Goal: Information Seeking & Learning: Learn about a topic

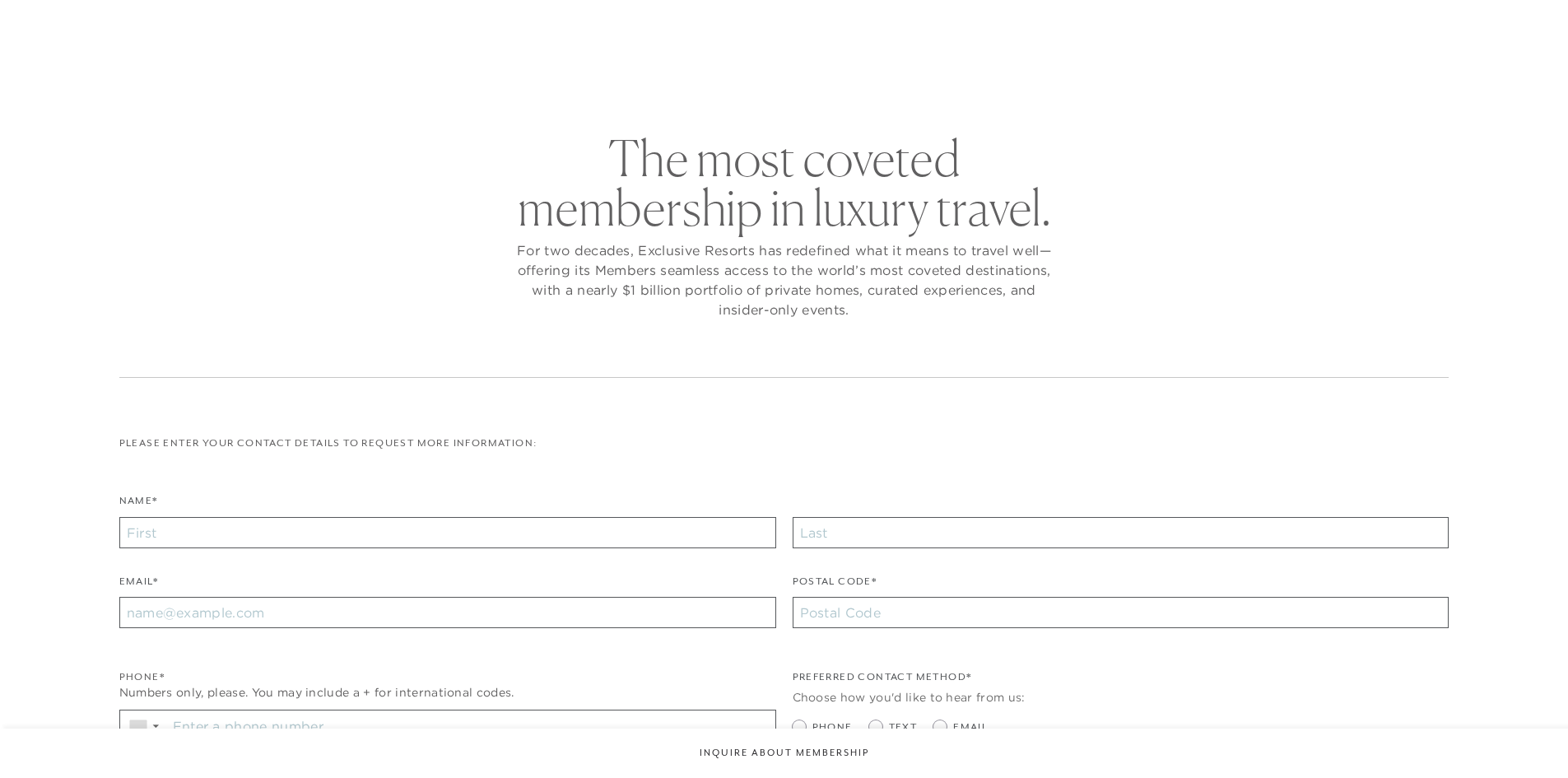
checkbox input "false"
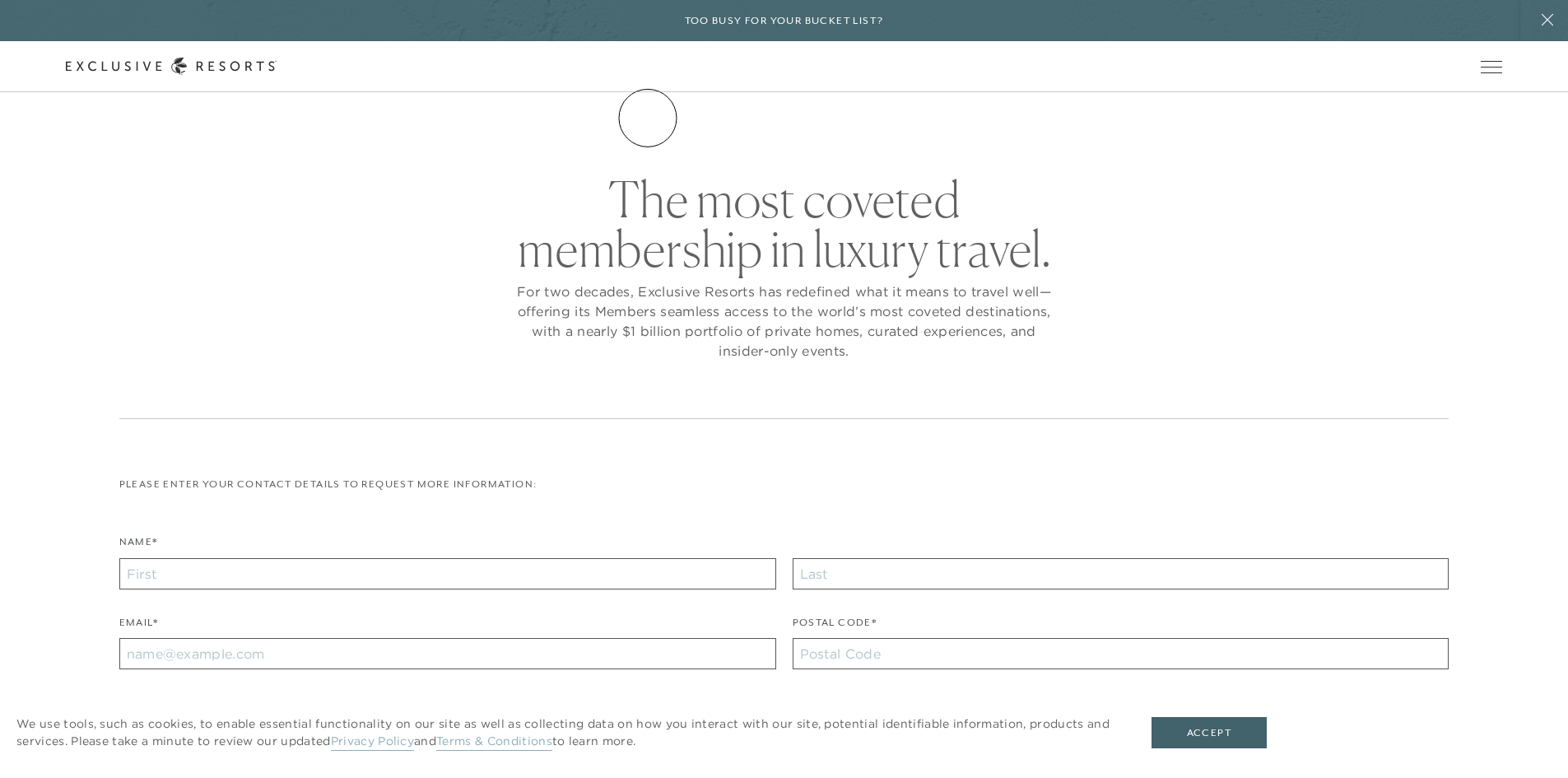
click at [0, 0] on link "The Collection" at bounding box center [0, 0] width 0 height 0
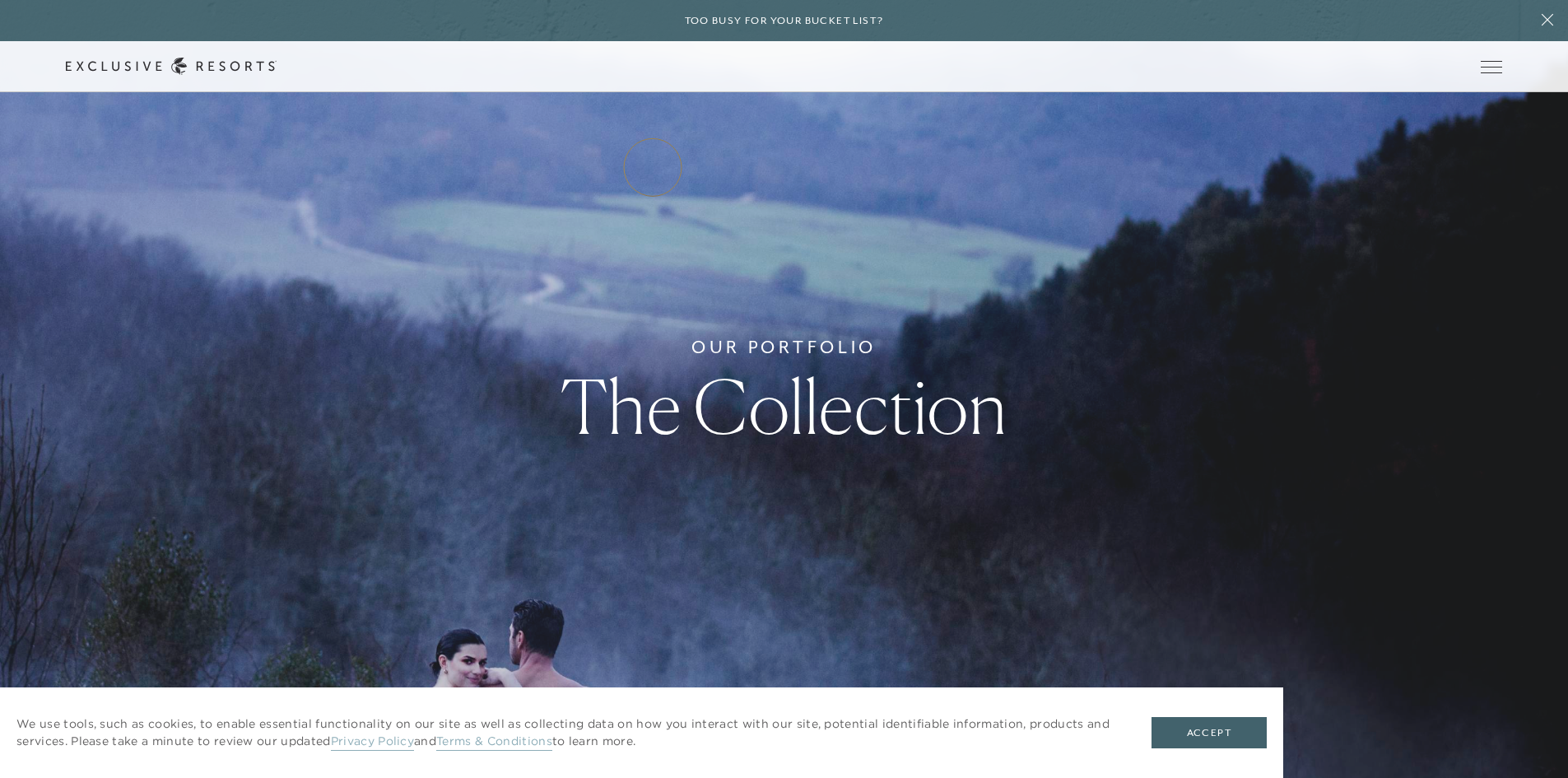
click at [0, 0] on link "Residence Collection" at bounding box center [0, 0] width 0 height 0
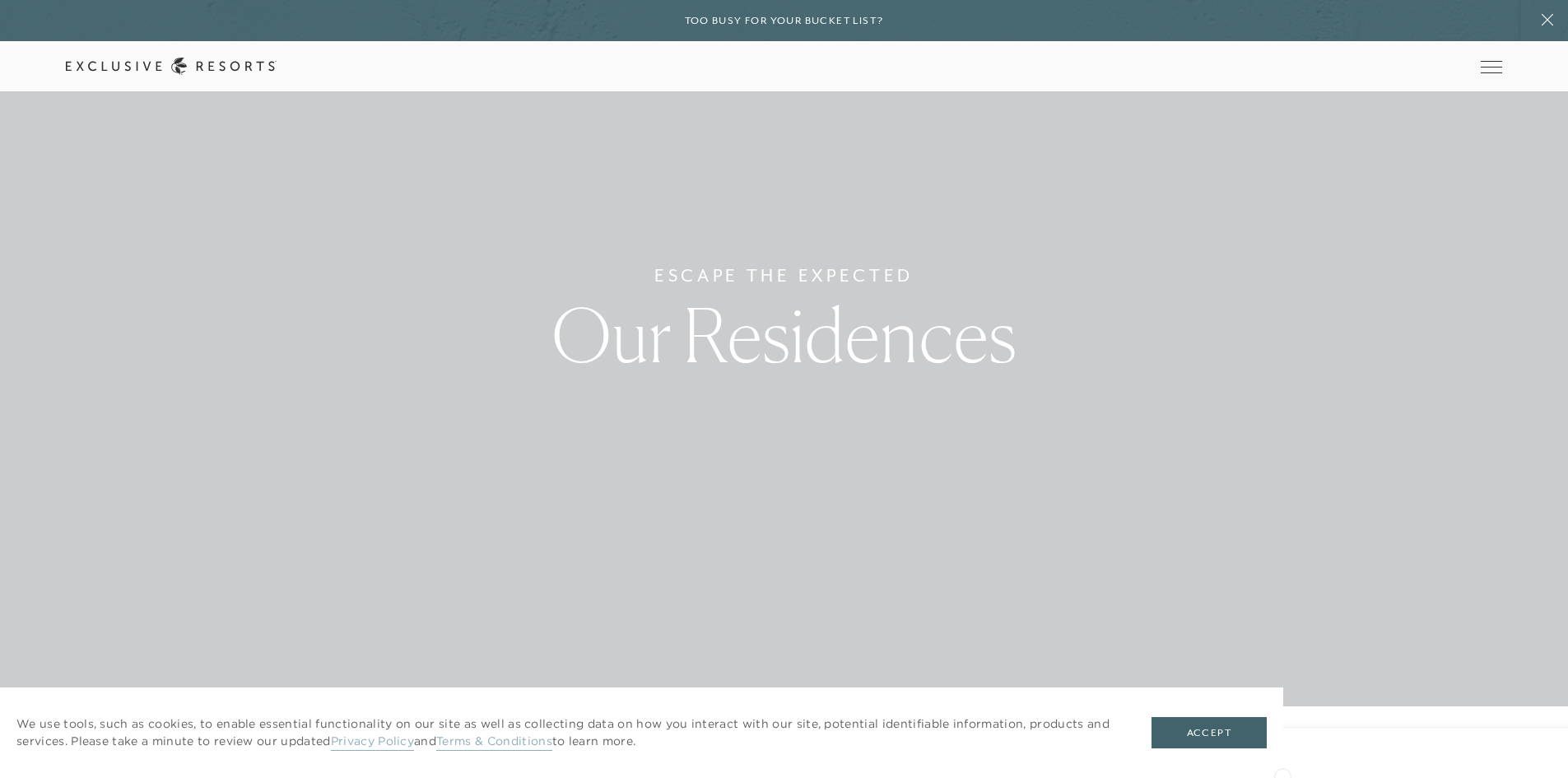
scroll to position [83, 0]
click at [1208, 716] on div "We use tools, such as cookies, to enable essential functionality on our site as…" at bounding box center [642, 733] width 1283 height 90
drag, startPoint x: 1210, startPoint y: 732, endPoint x: 1281, endPoint y: 586, distance: 162.3
click at [1211, 732] on button "Accept" at bounding box center [1209, 732] width 115 height 31
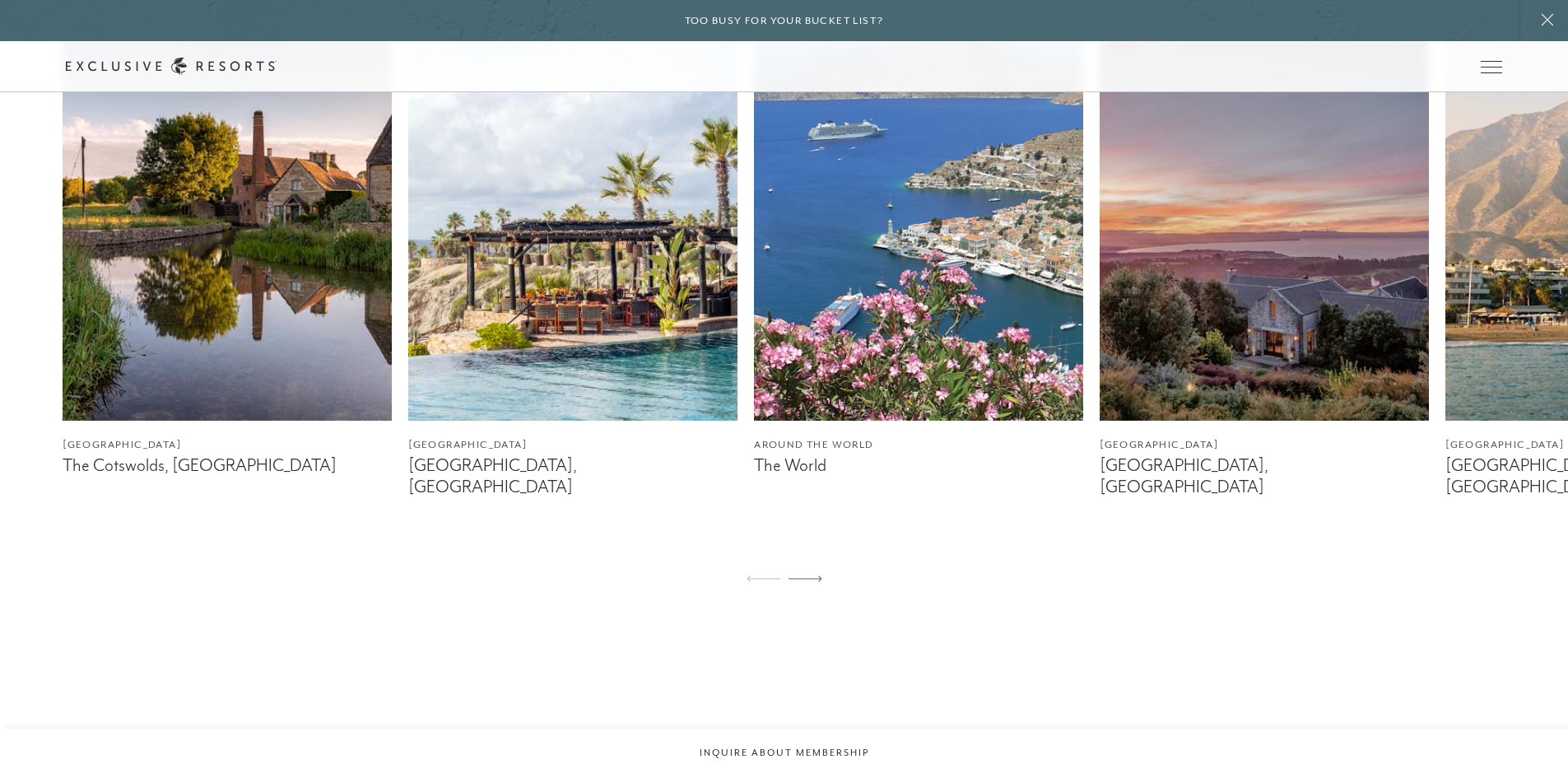
scroll to position [1152, 0]
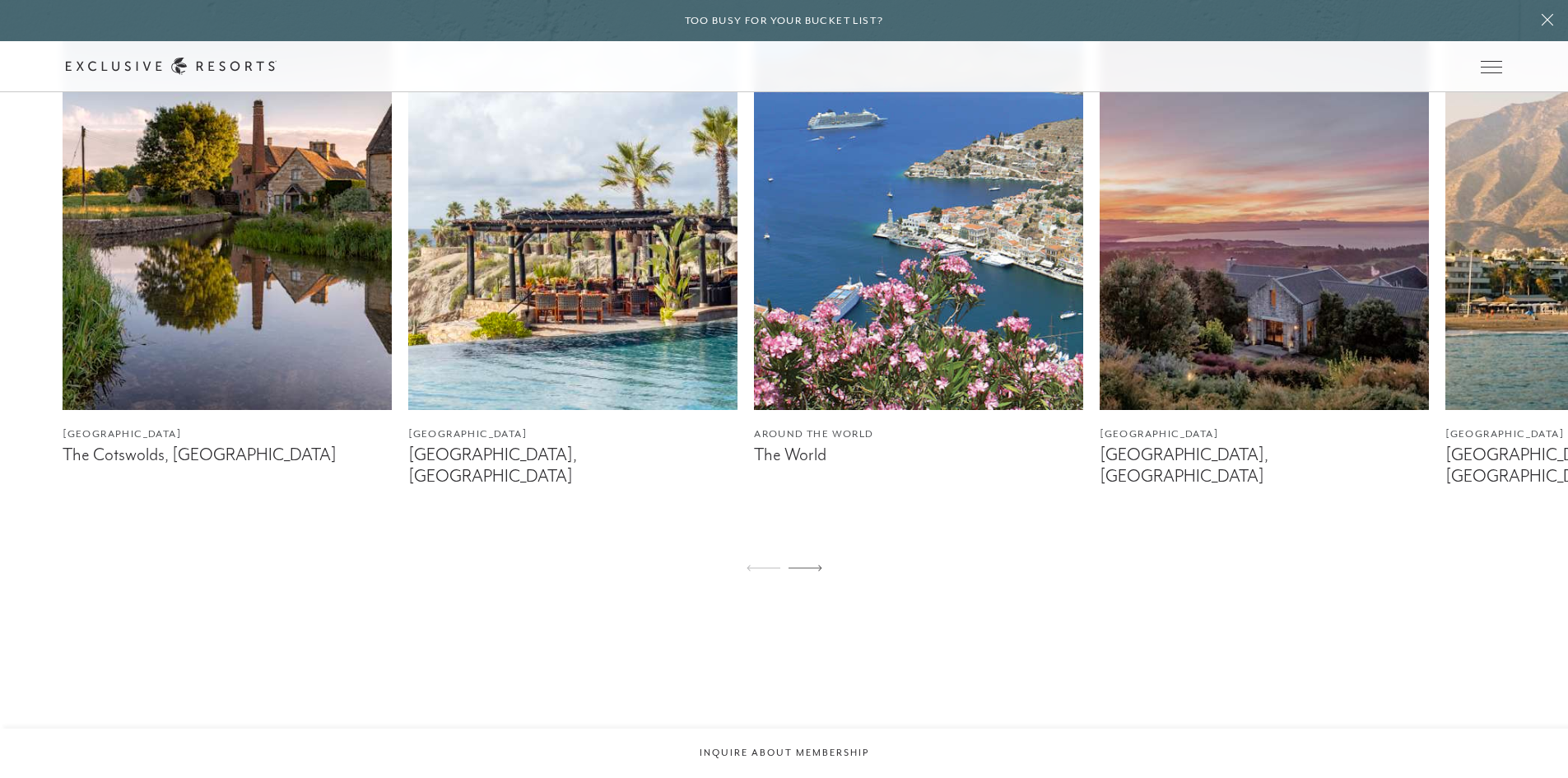
click at [931, 330] on img at bounding box center [918, 204] width 329 height 412
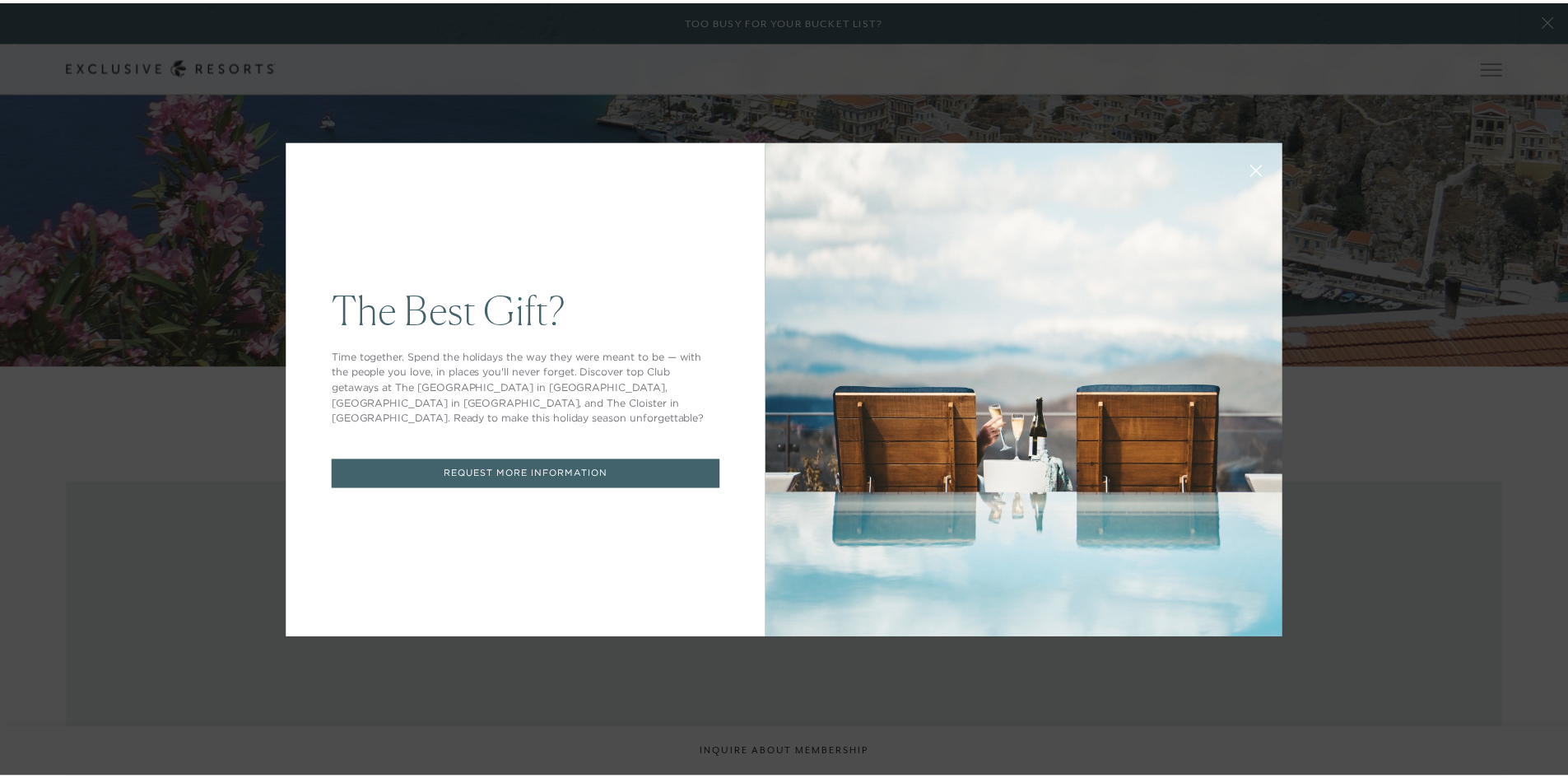
scroll to position [1152, 0]
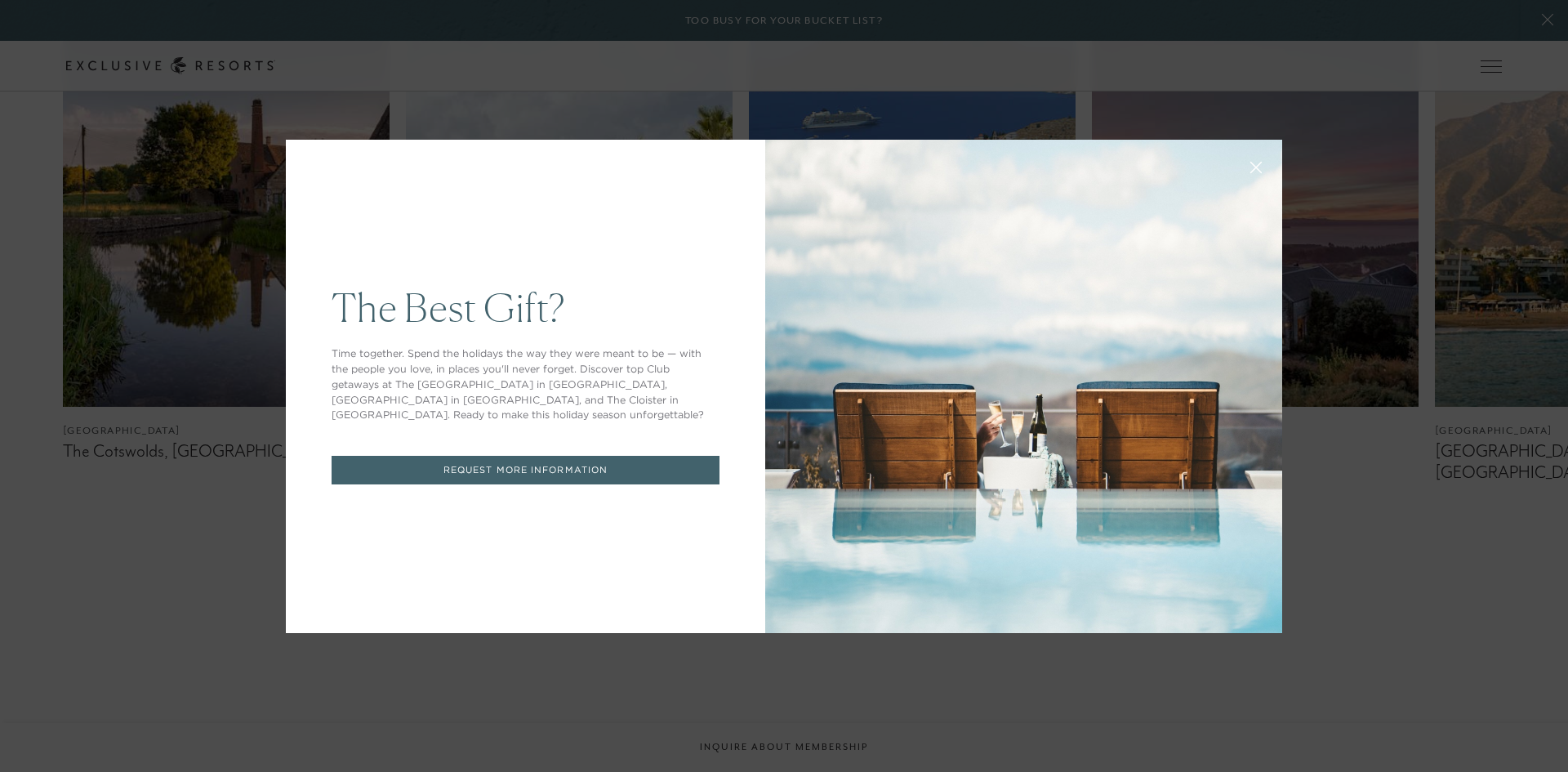
click at [1250, 167] on icon at bounding box center [1256, 167] width 12 height 12
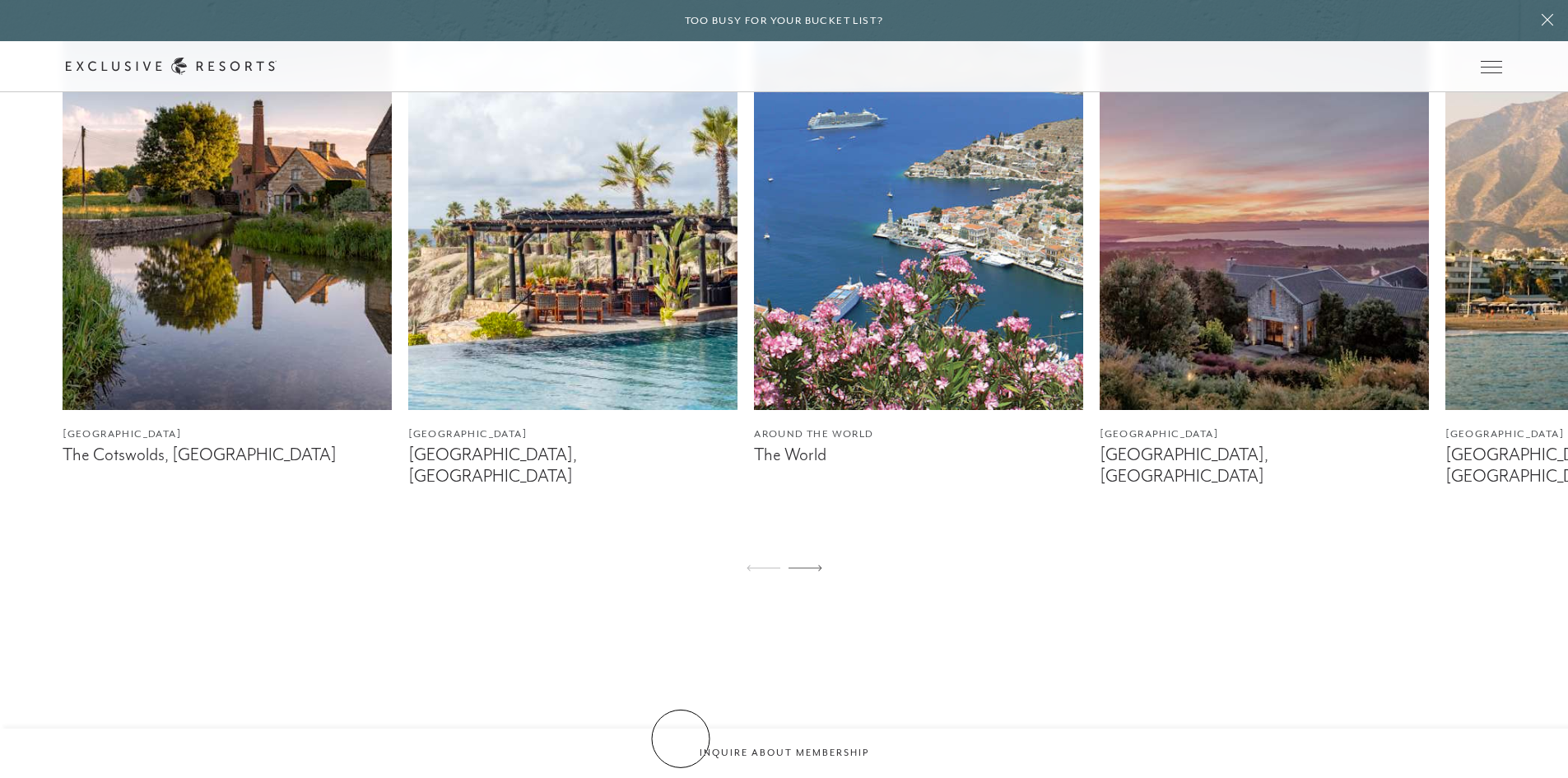
click at [681, 741] on button "All Regions" at bounding box center [584, 757] width 211 height 32
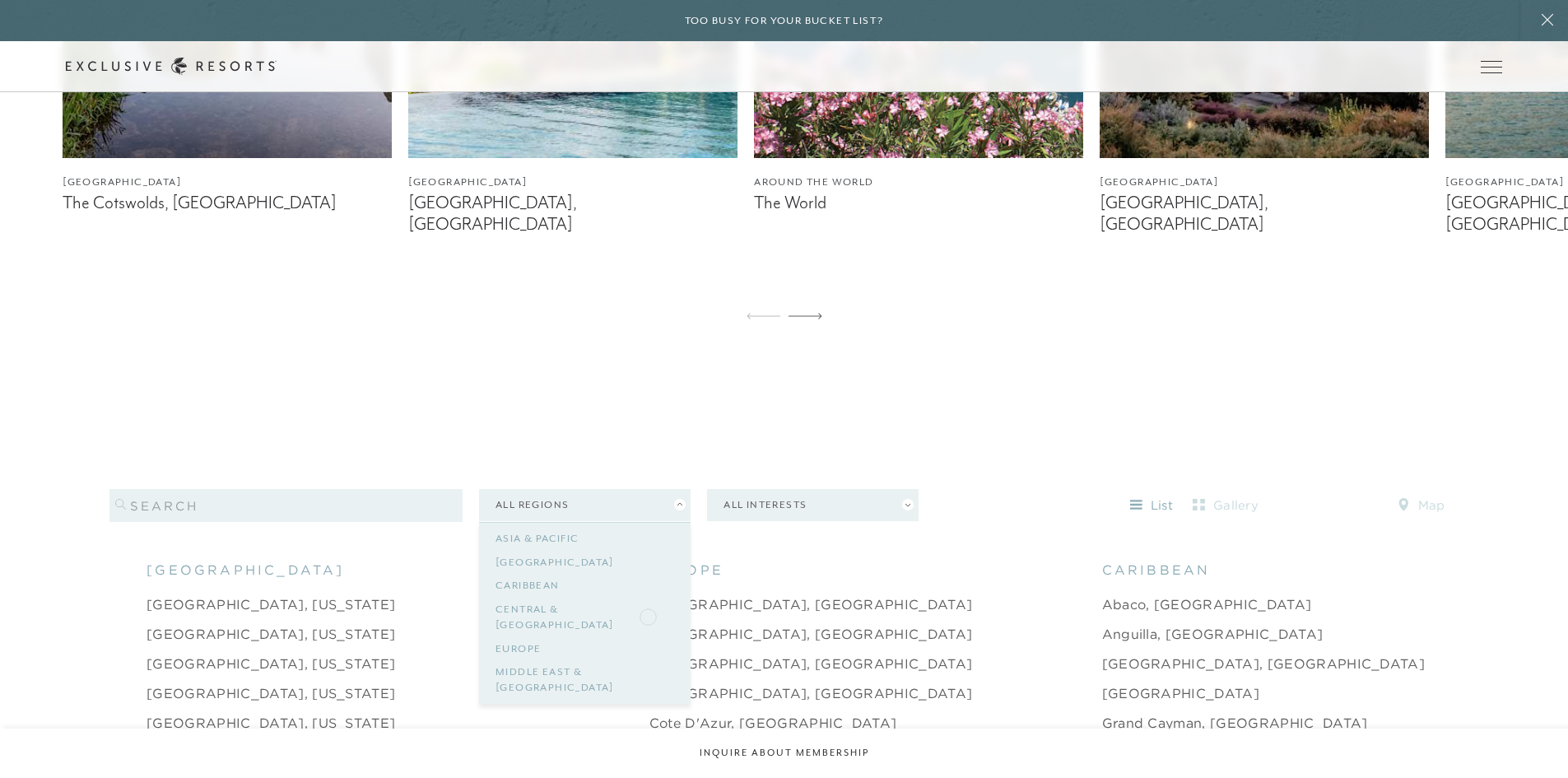
scroll to position [1482, 0]
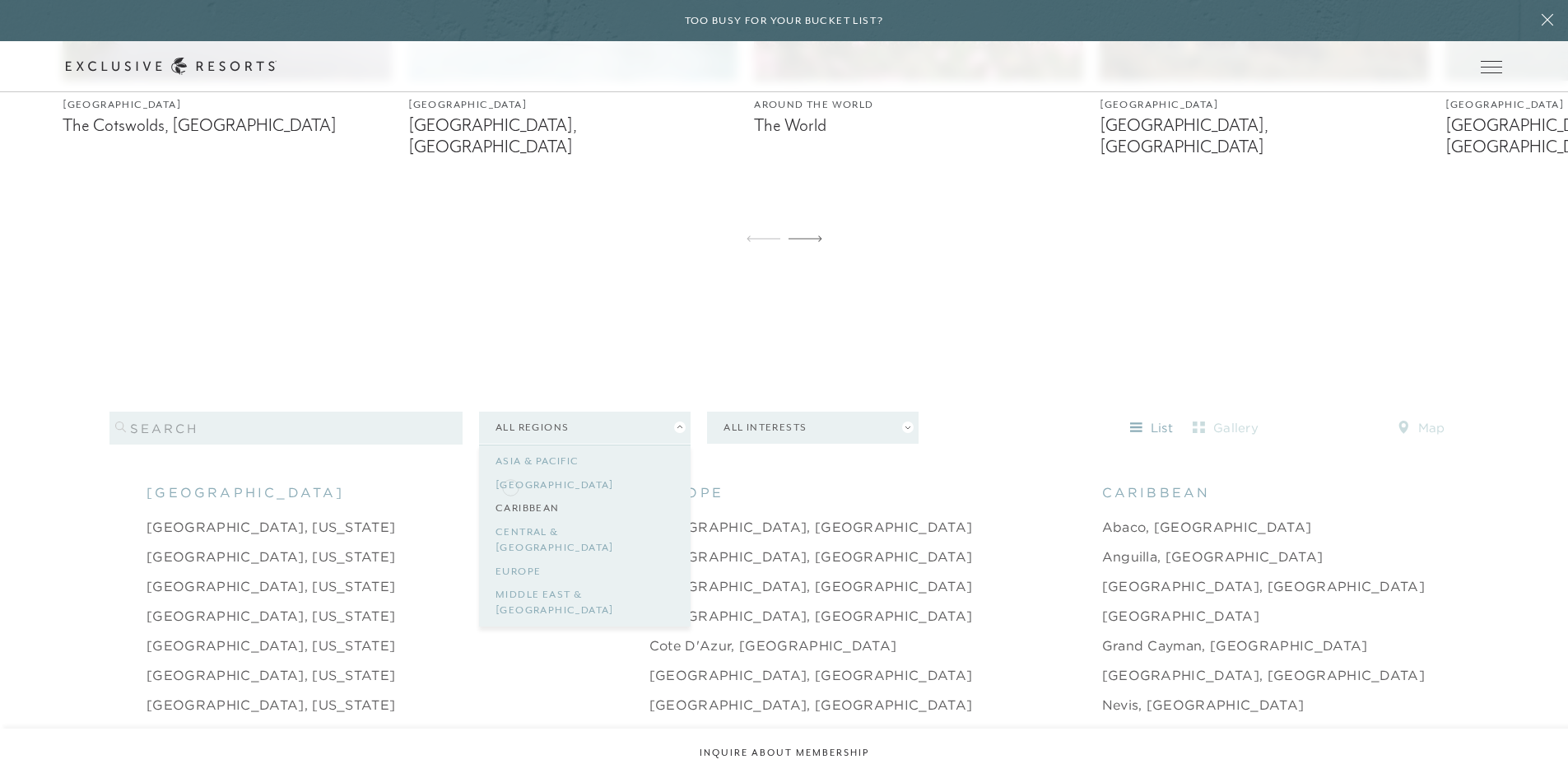
click at [512, 496] on link "Caribbean" at bounding box center [585, 508] width 179 height 24
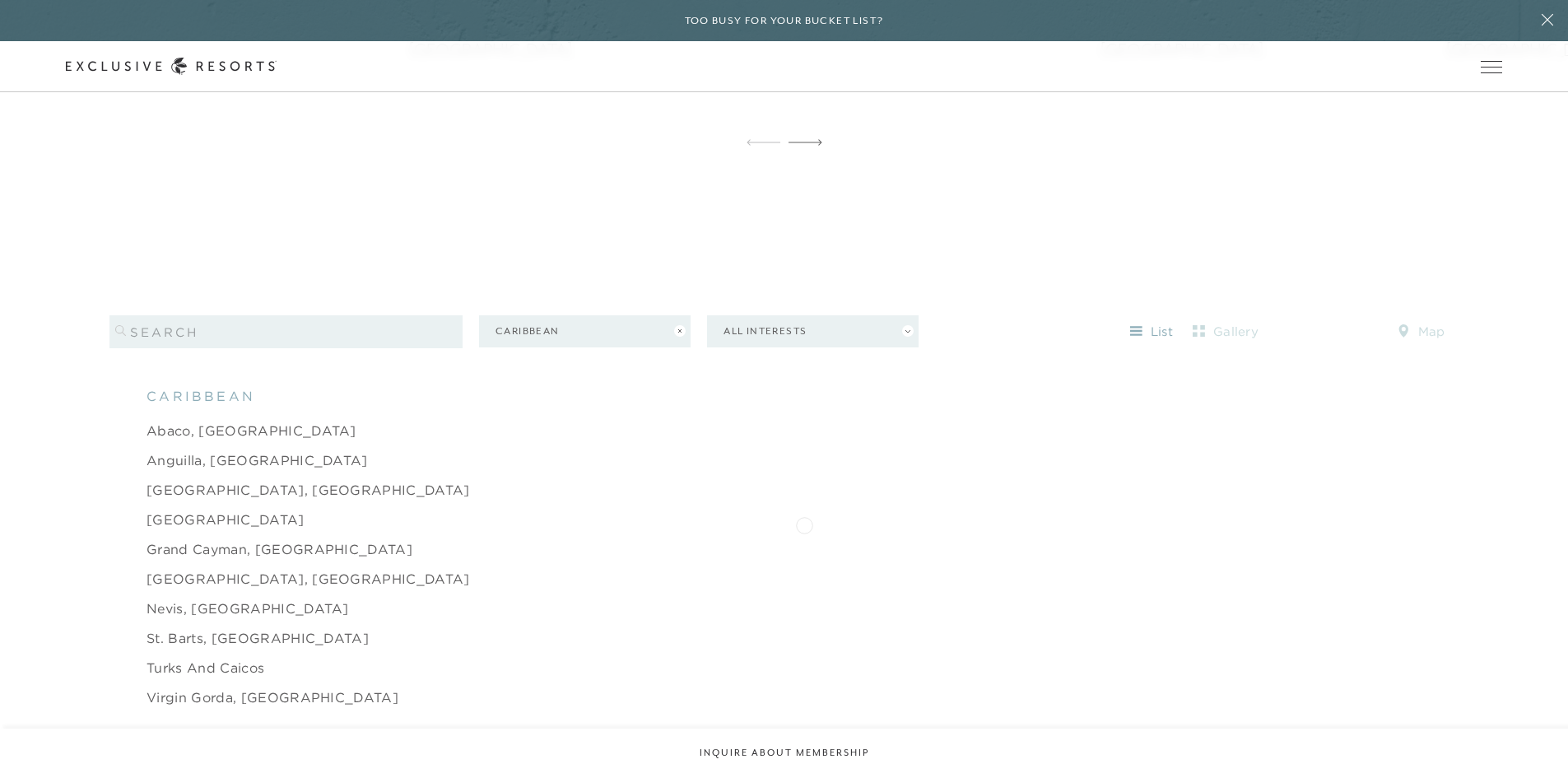
scroll to position [1646, 0]
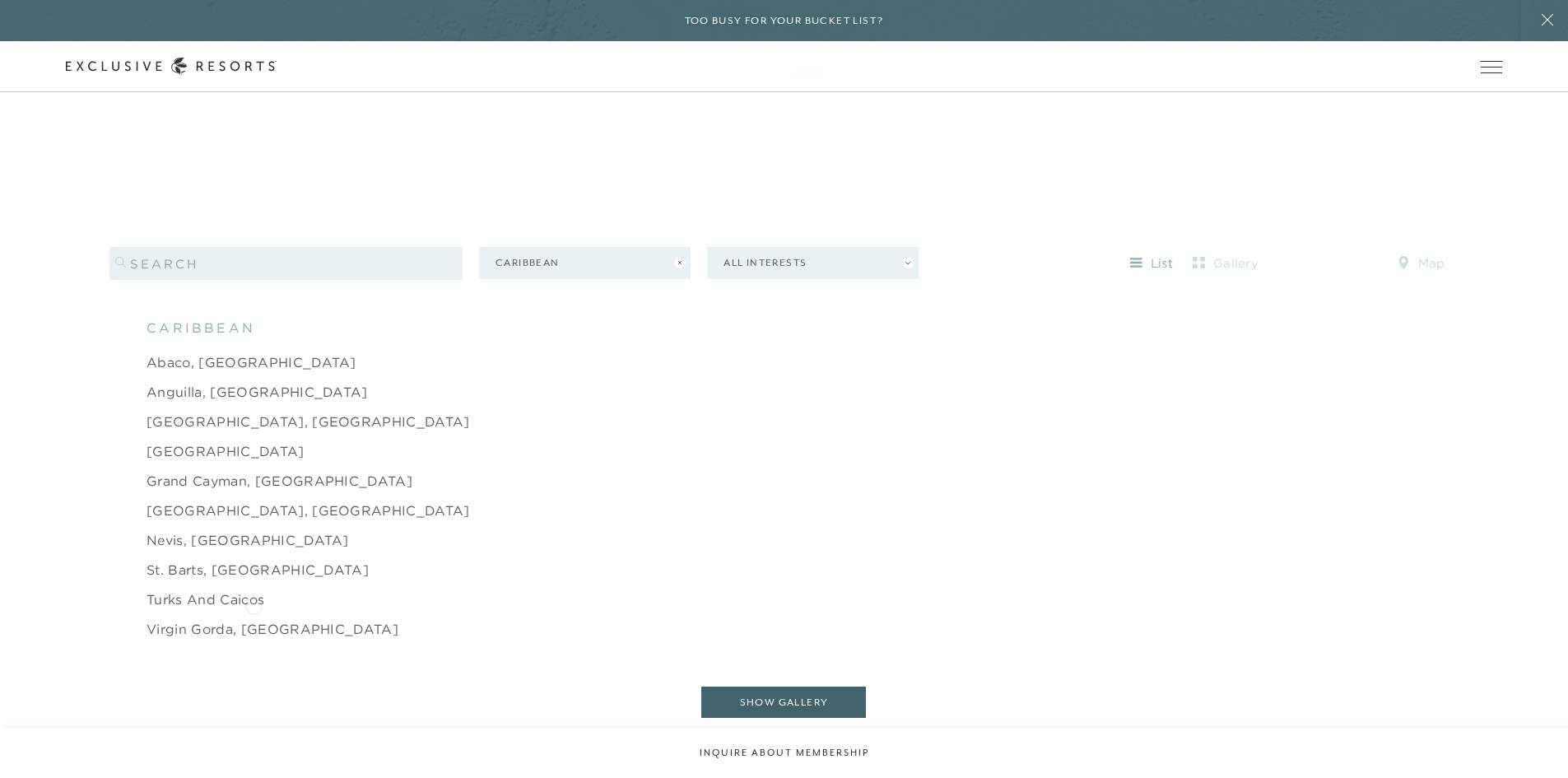
click at [253, 619] on link "Virgin Gorda, [GEOGRAPHIC_DATA]" at bounding box center [271, 629] width 251 height 20
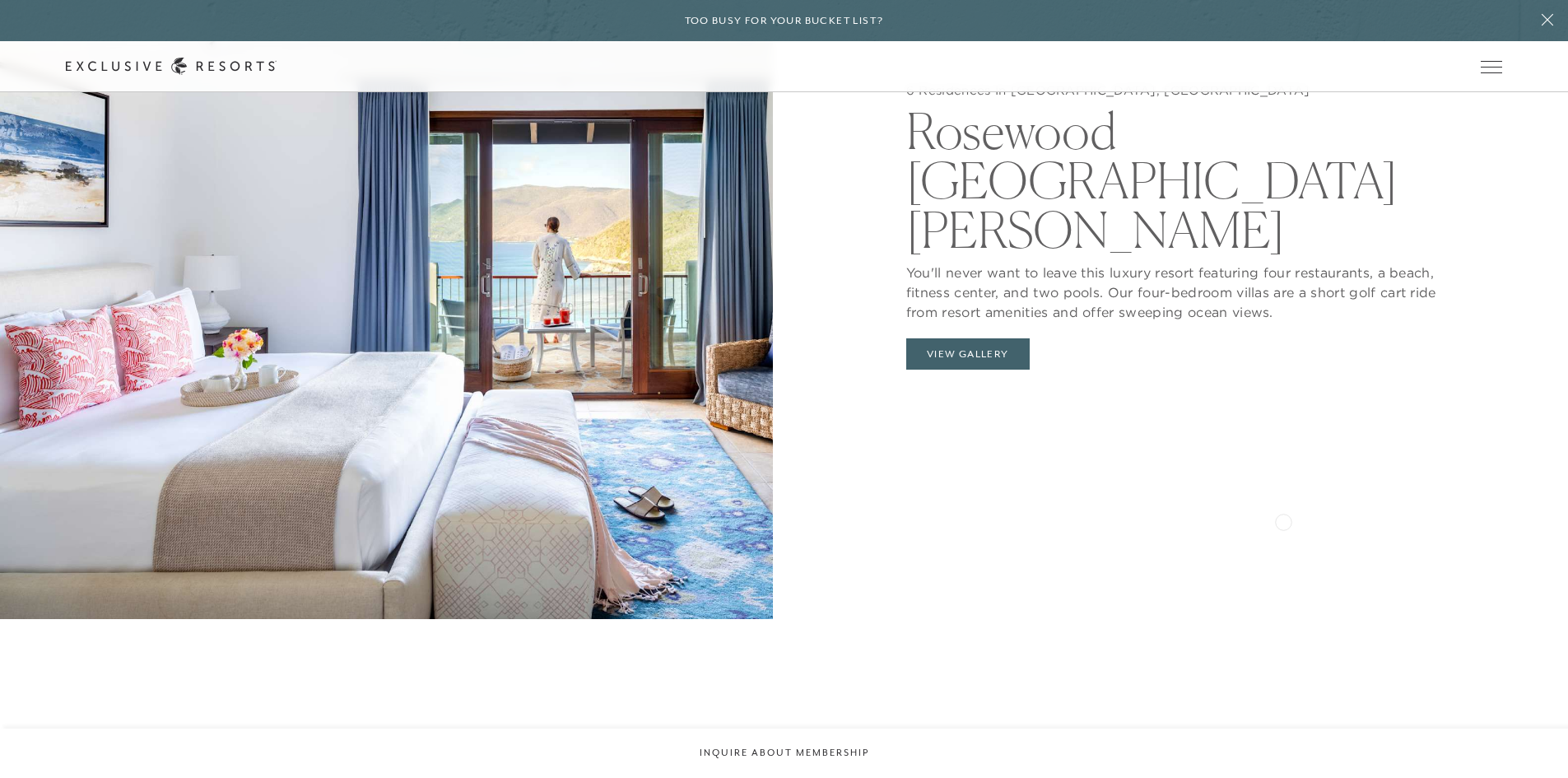
scroll to position [1976, 0]
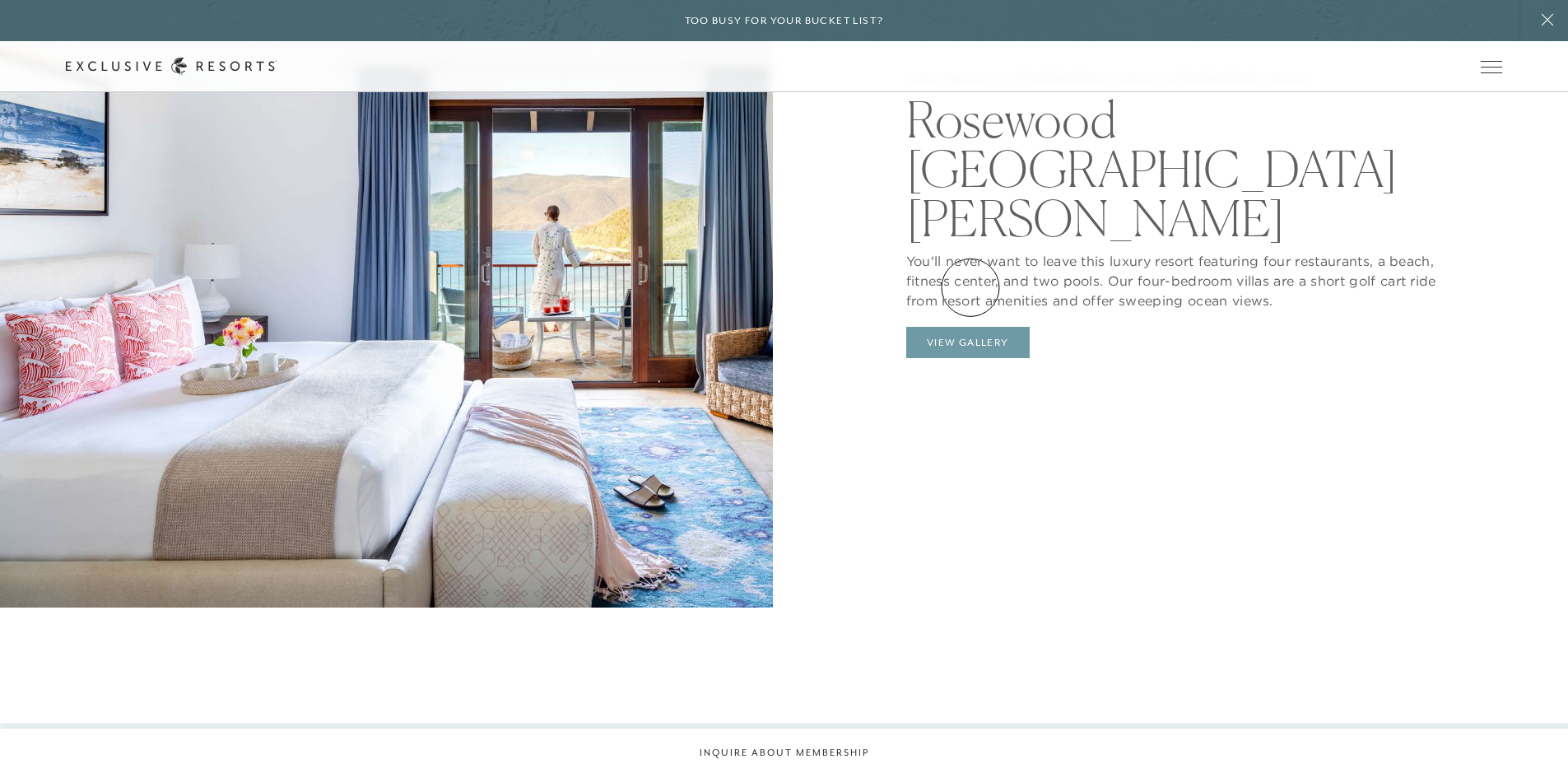
click at [970, 327] on button "View Gallery" at bounding box center [968, 342] width 124 height 31
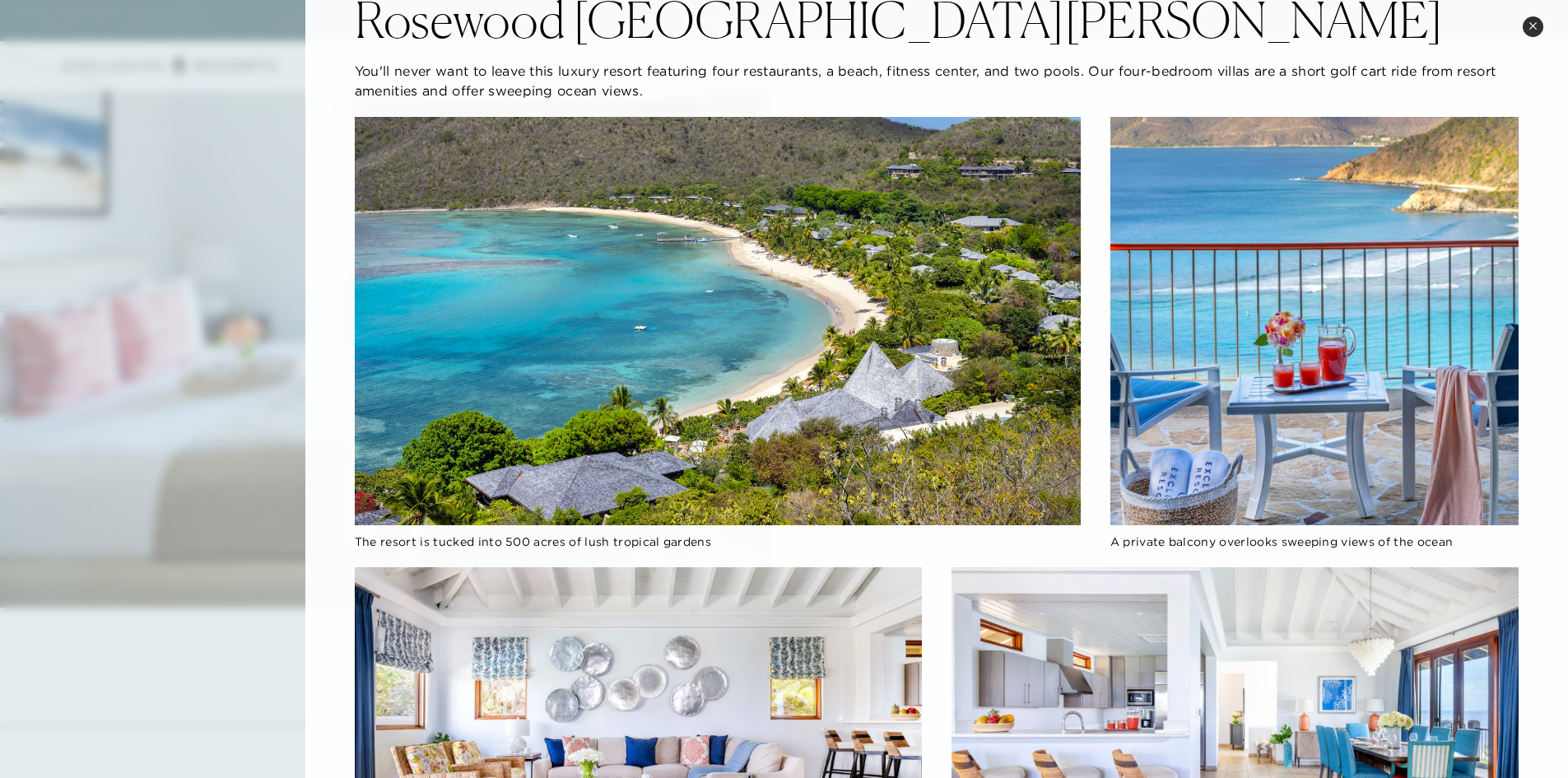
scroll to position [165, 0]
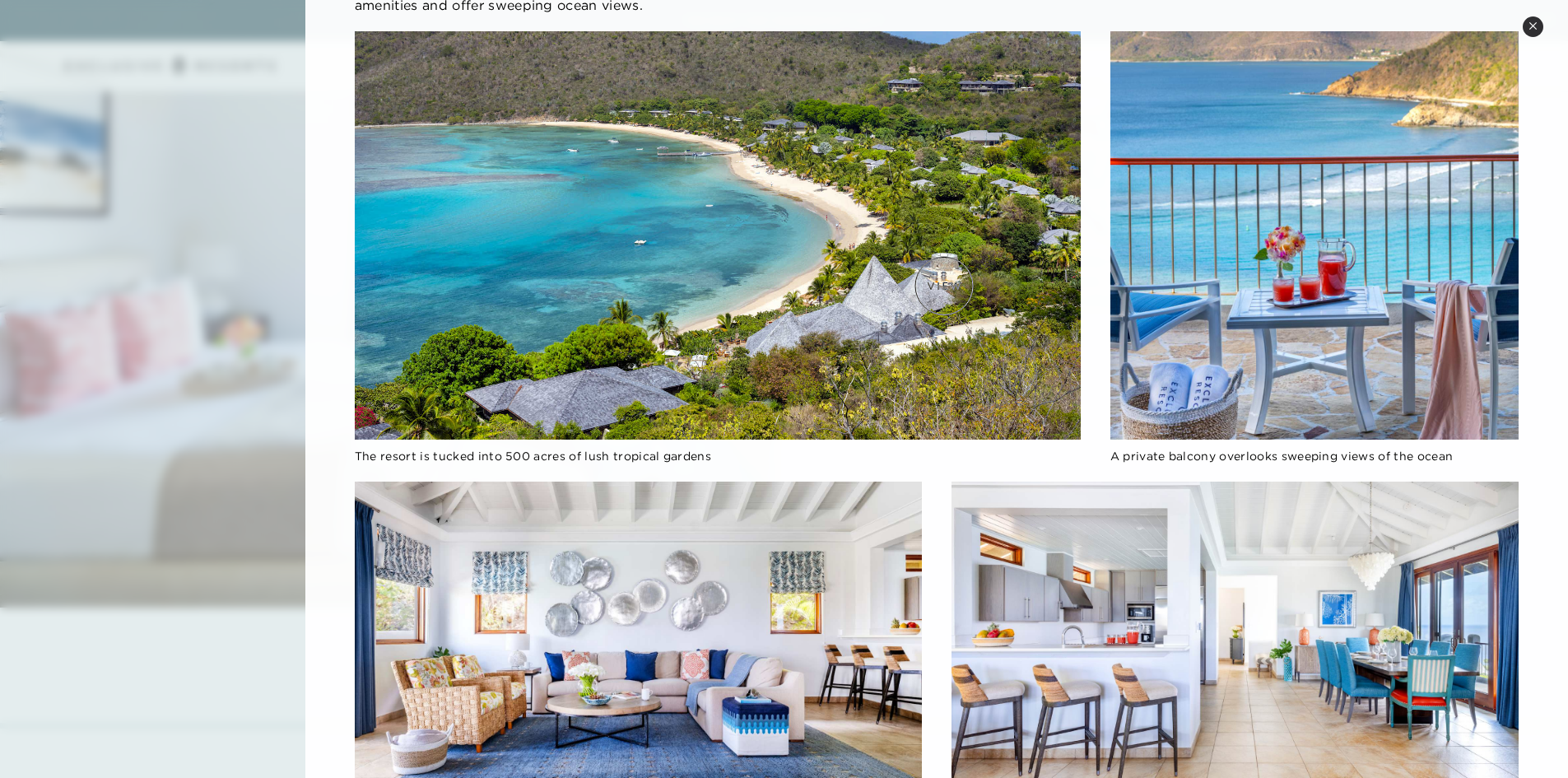
click at [944, 286] on img at bounding box center [718, 235] width 726 height 409
click at [1340, 335] on img at bounding box center [1314, 235] width 408 height 409
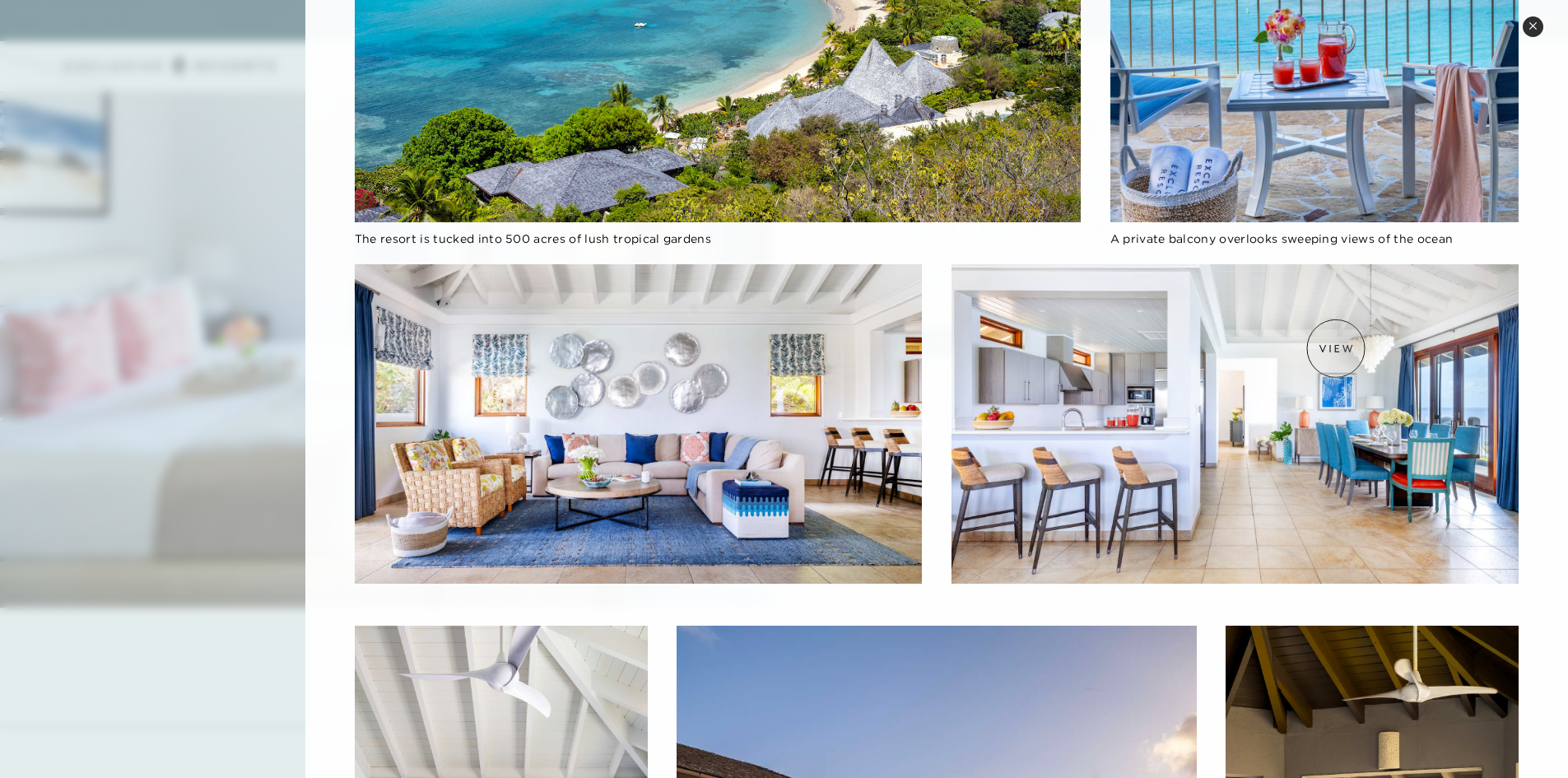
scroll to position [494, 0]
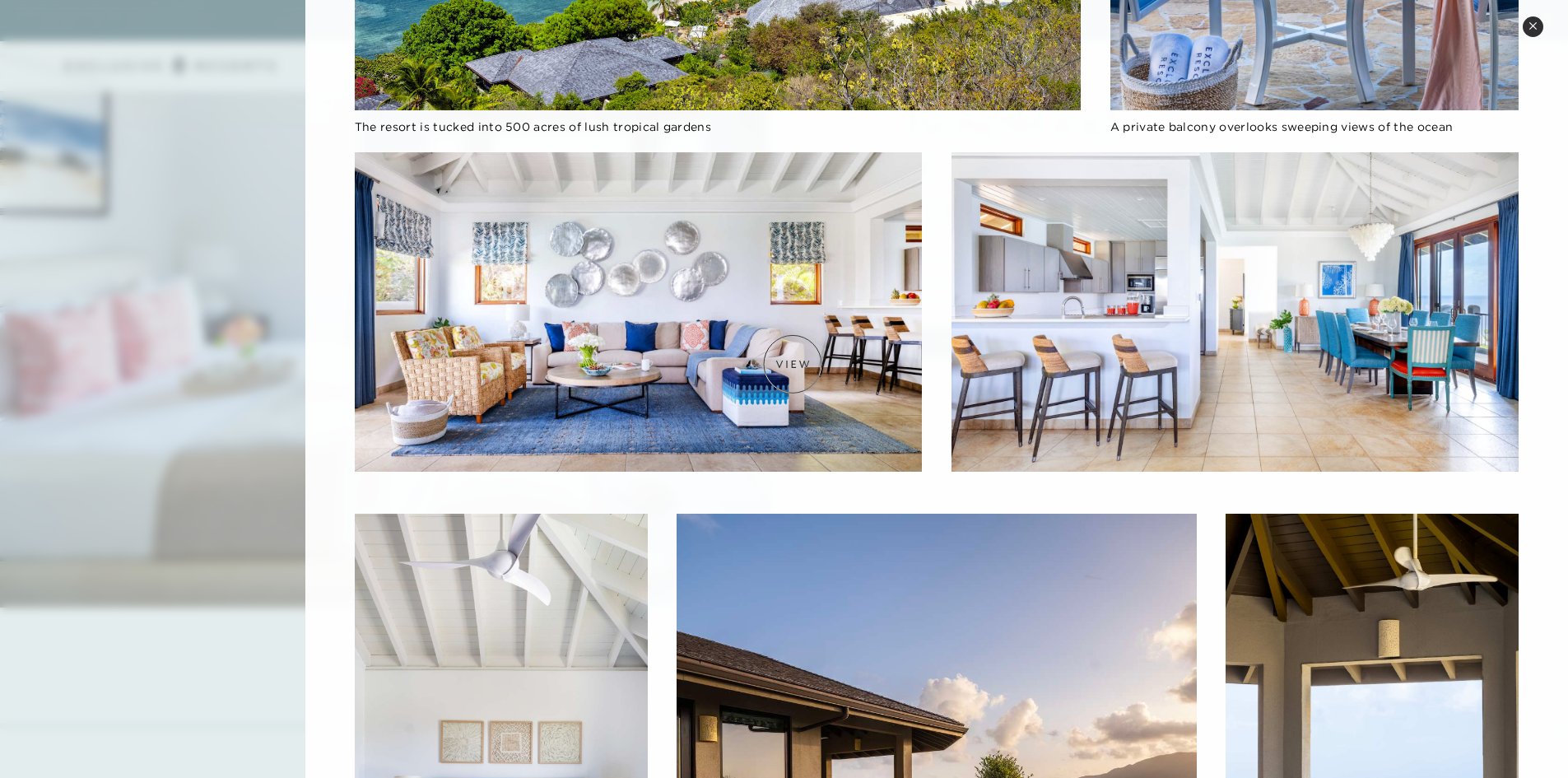
click at [793, 364] on img at bounding box center [638, 312] width 567 height 319
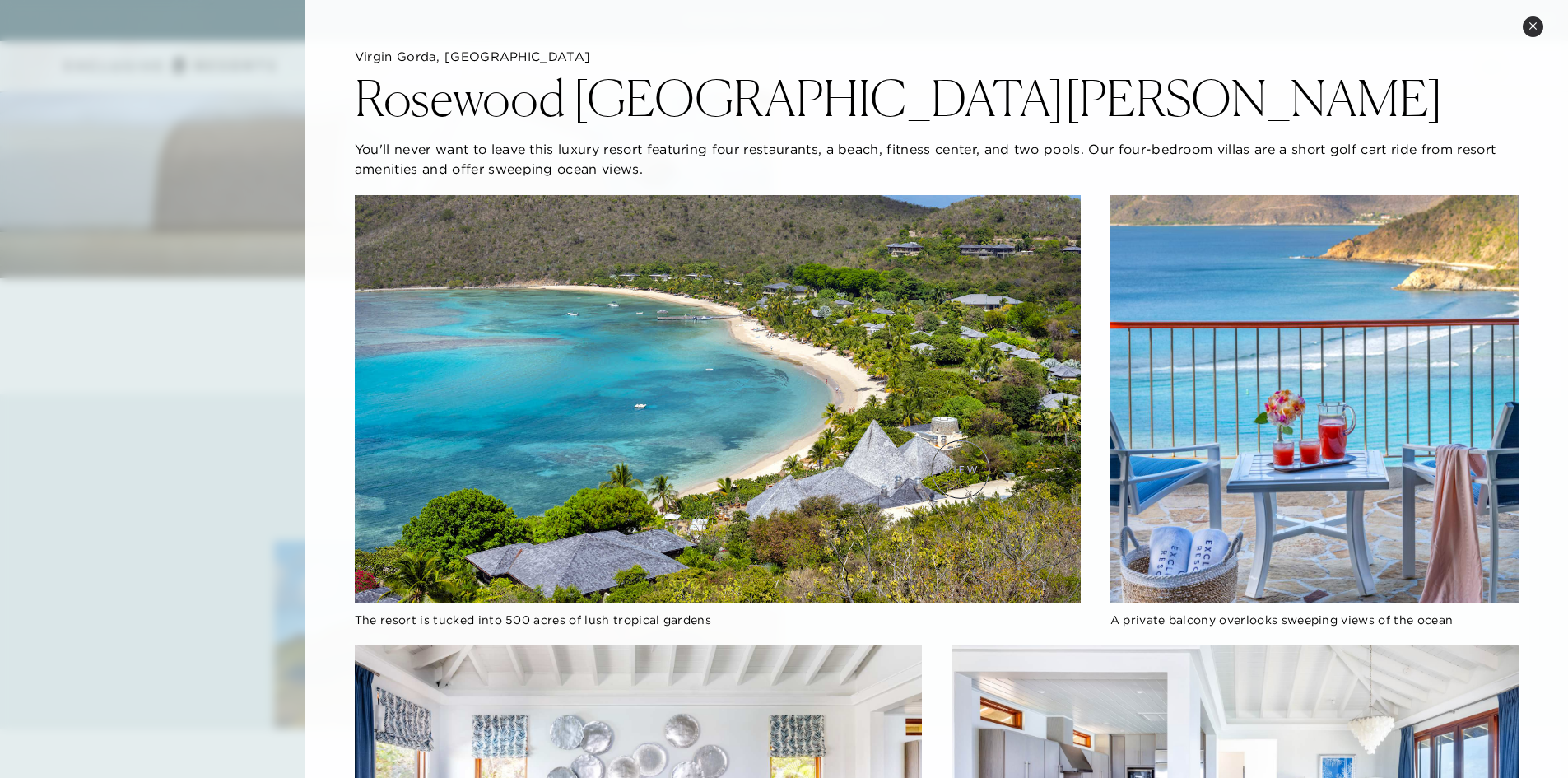
scroll to position [0, 0]
click at [1523, 25] on button "Close quickview" at bounding box center [1532, 27] width 21 height 21
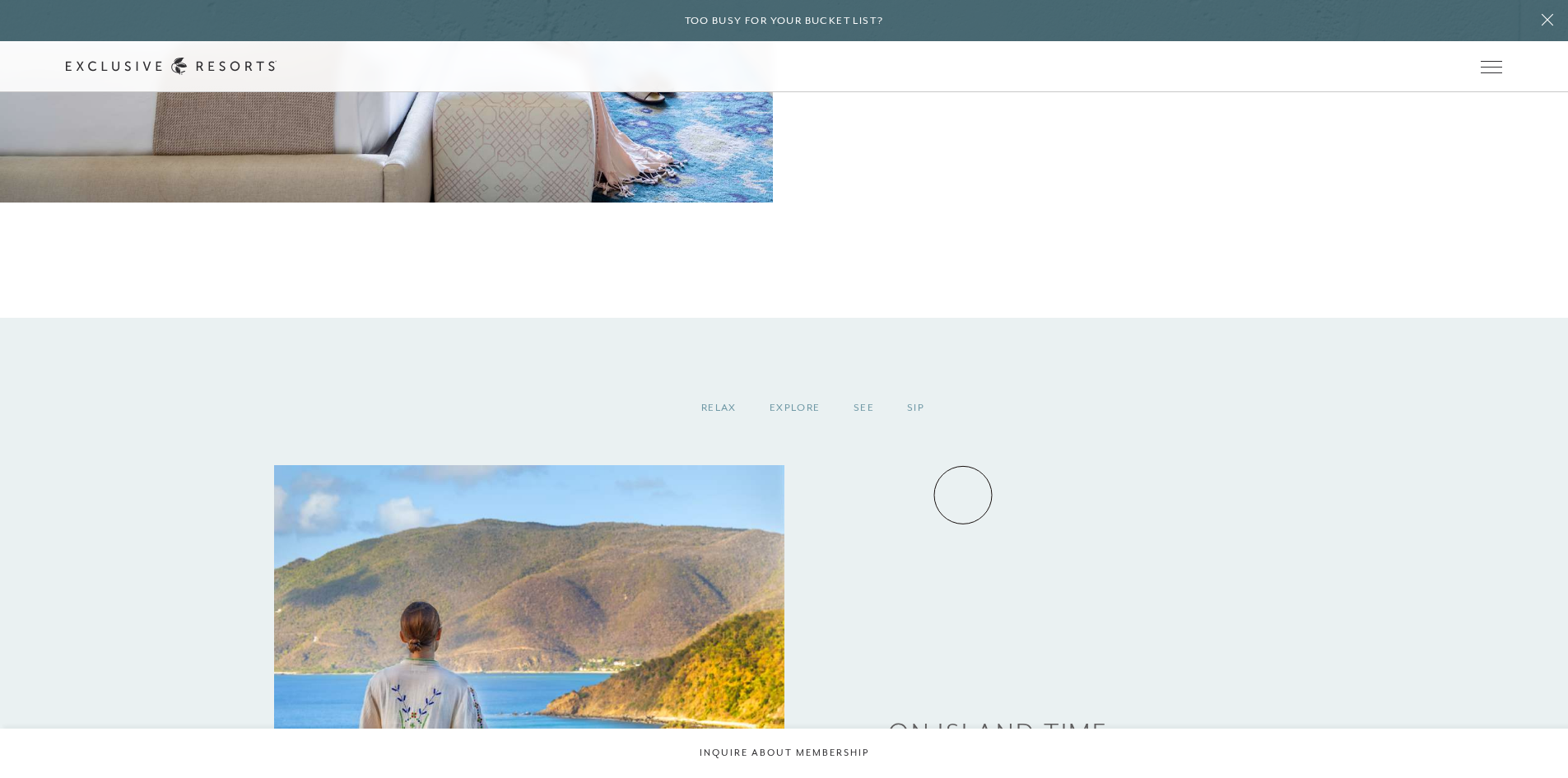
scroll to position [2377, 0]
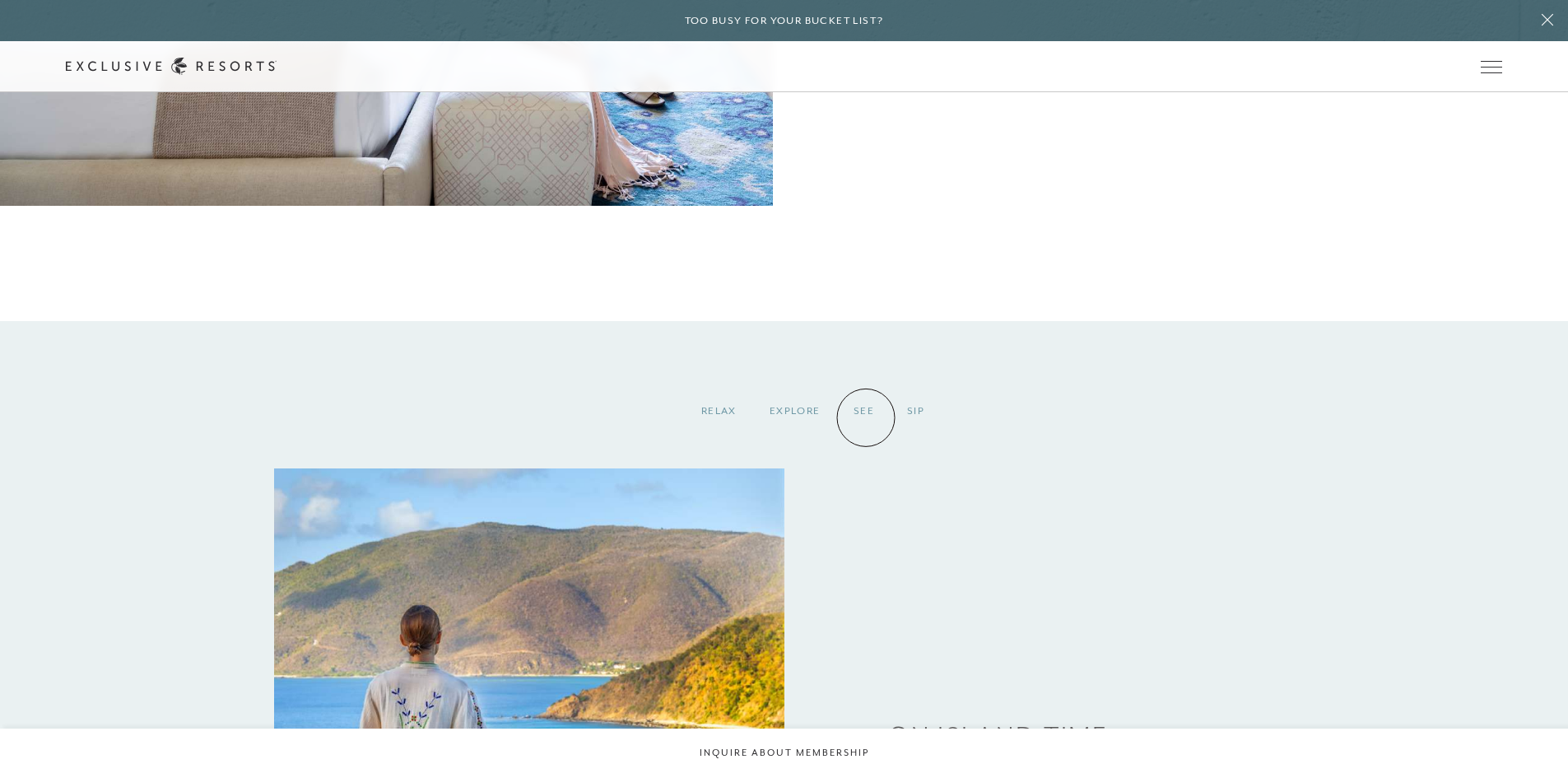
click at [865, 417] on div "See" at bounding box center [864, 411] width 53 height 48
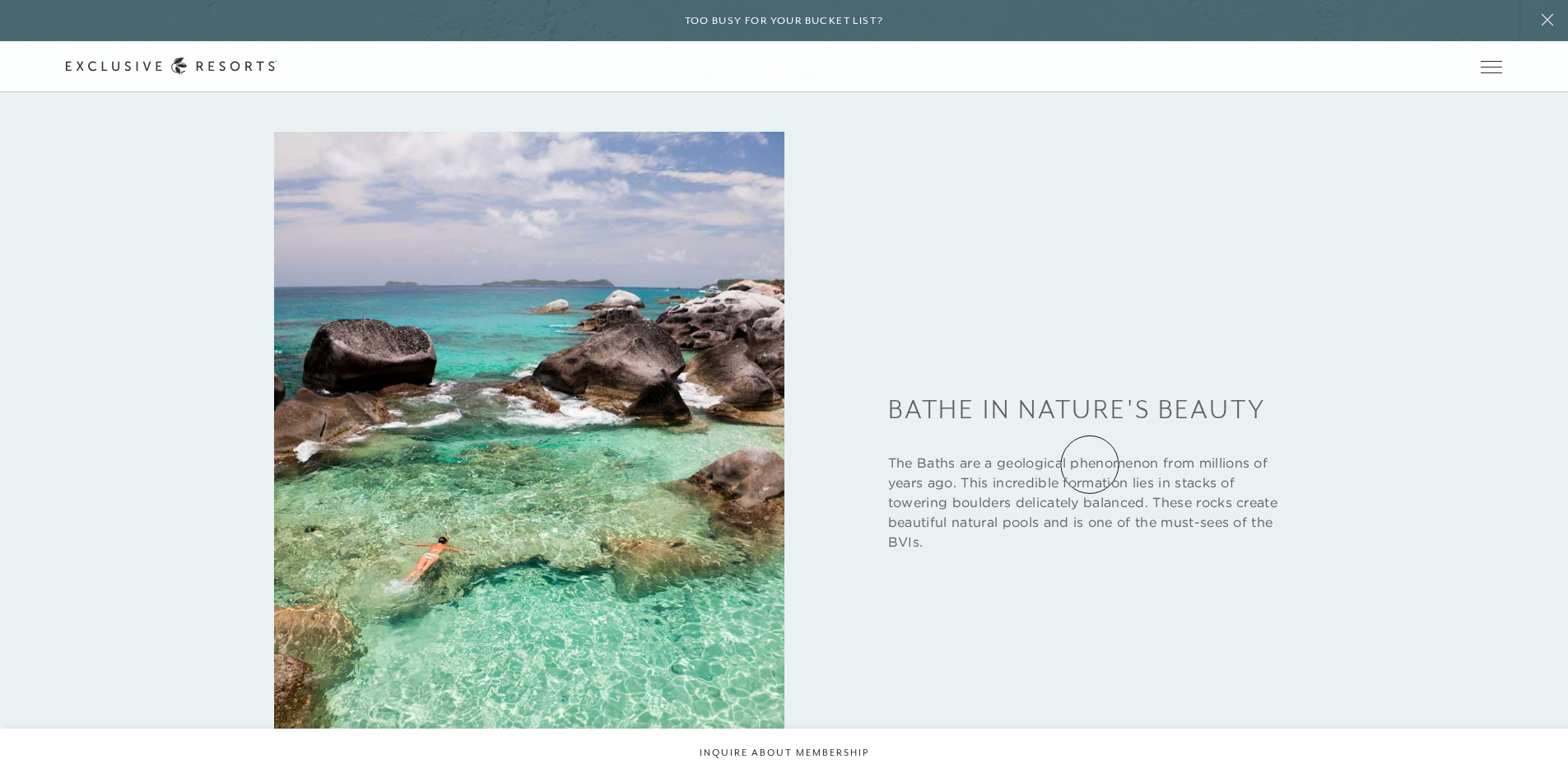
scroll to position [2460, 0]
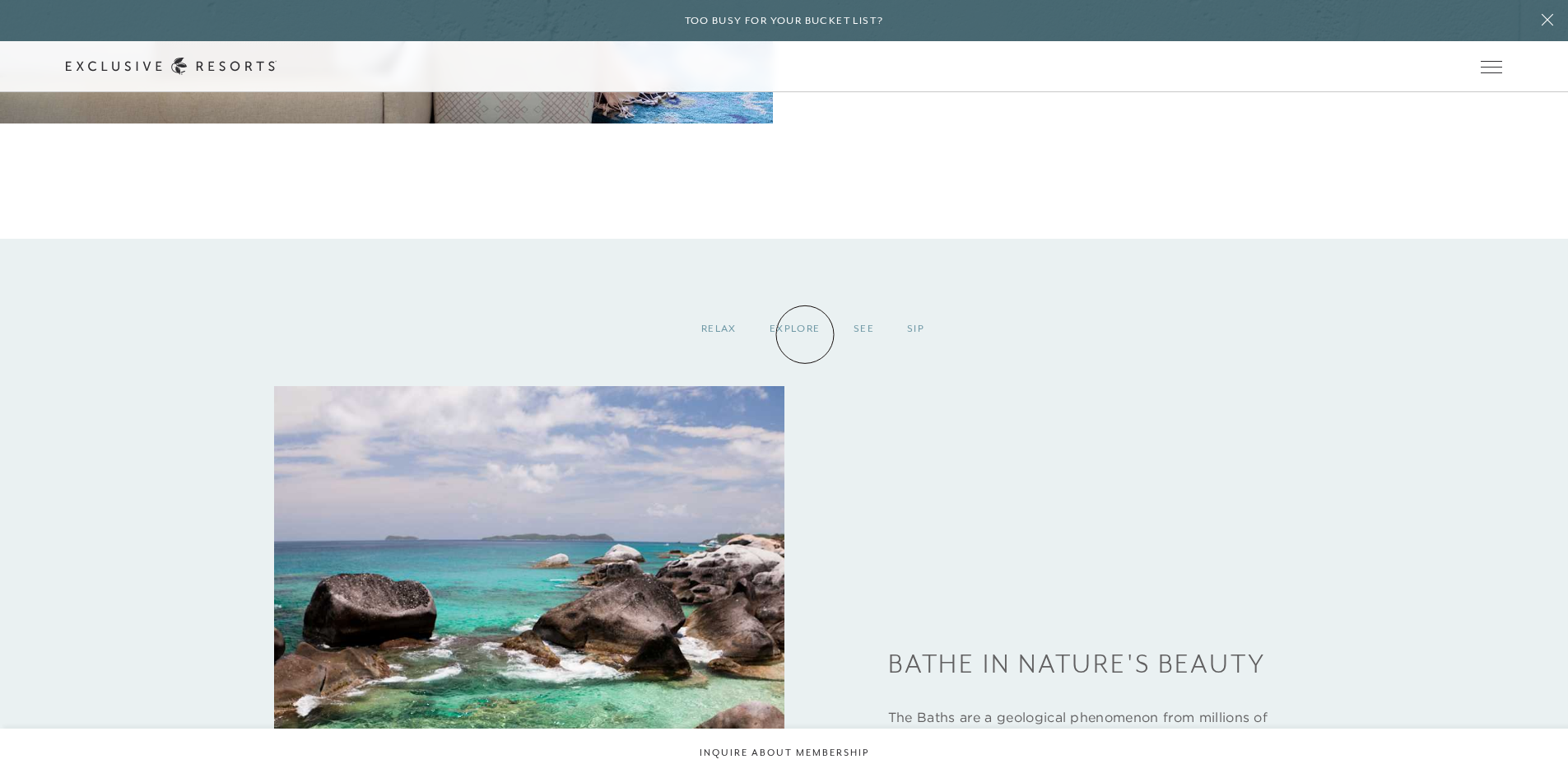
click at [804, 334] on div "Explore" at bounding box center [794, 328] width 84 height 48
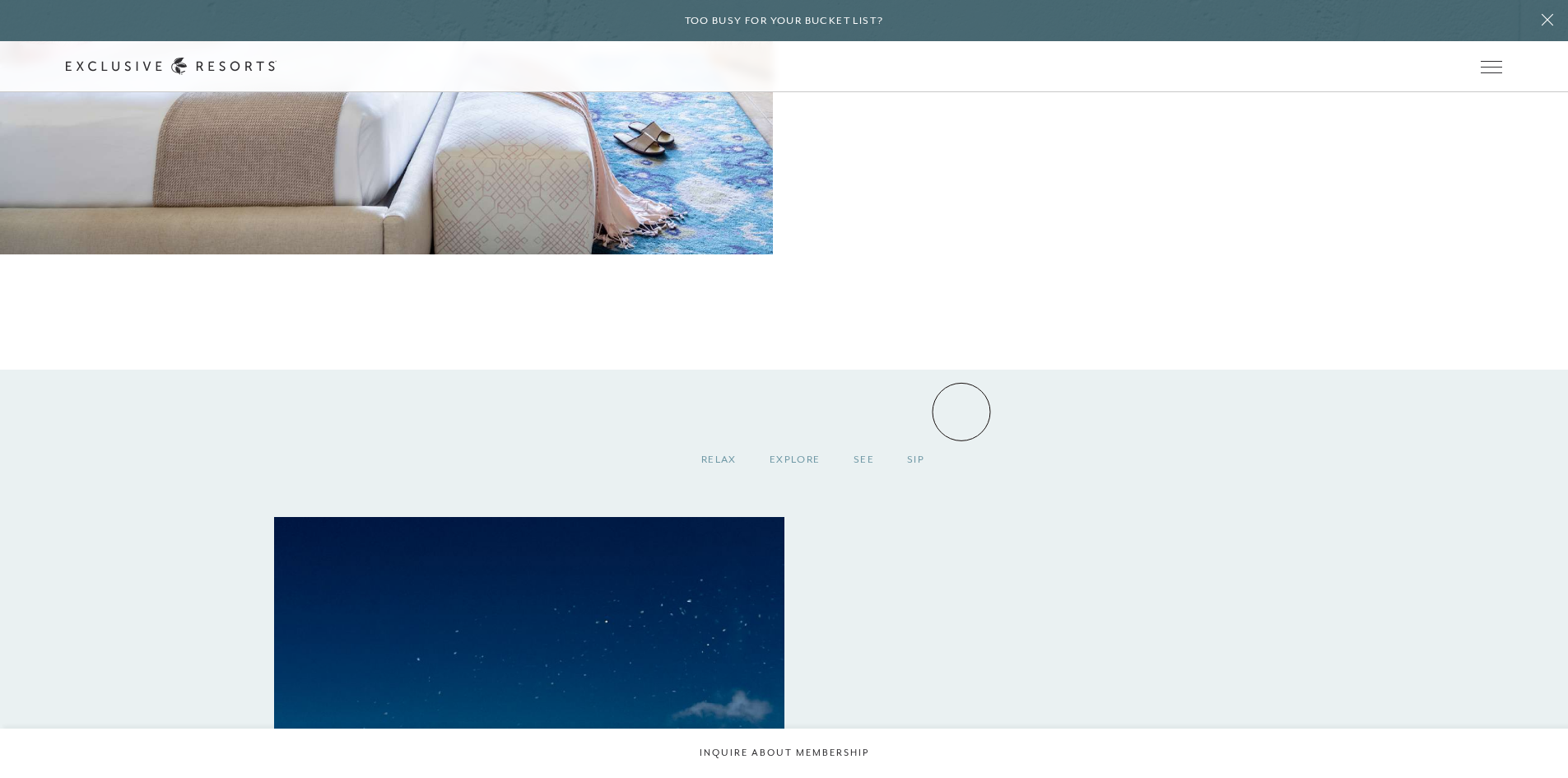
scroll to position [2296, 0]
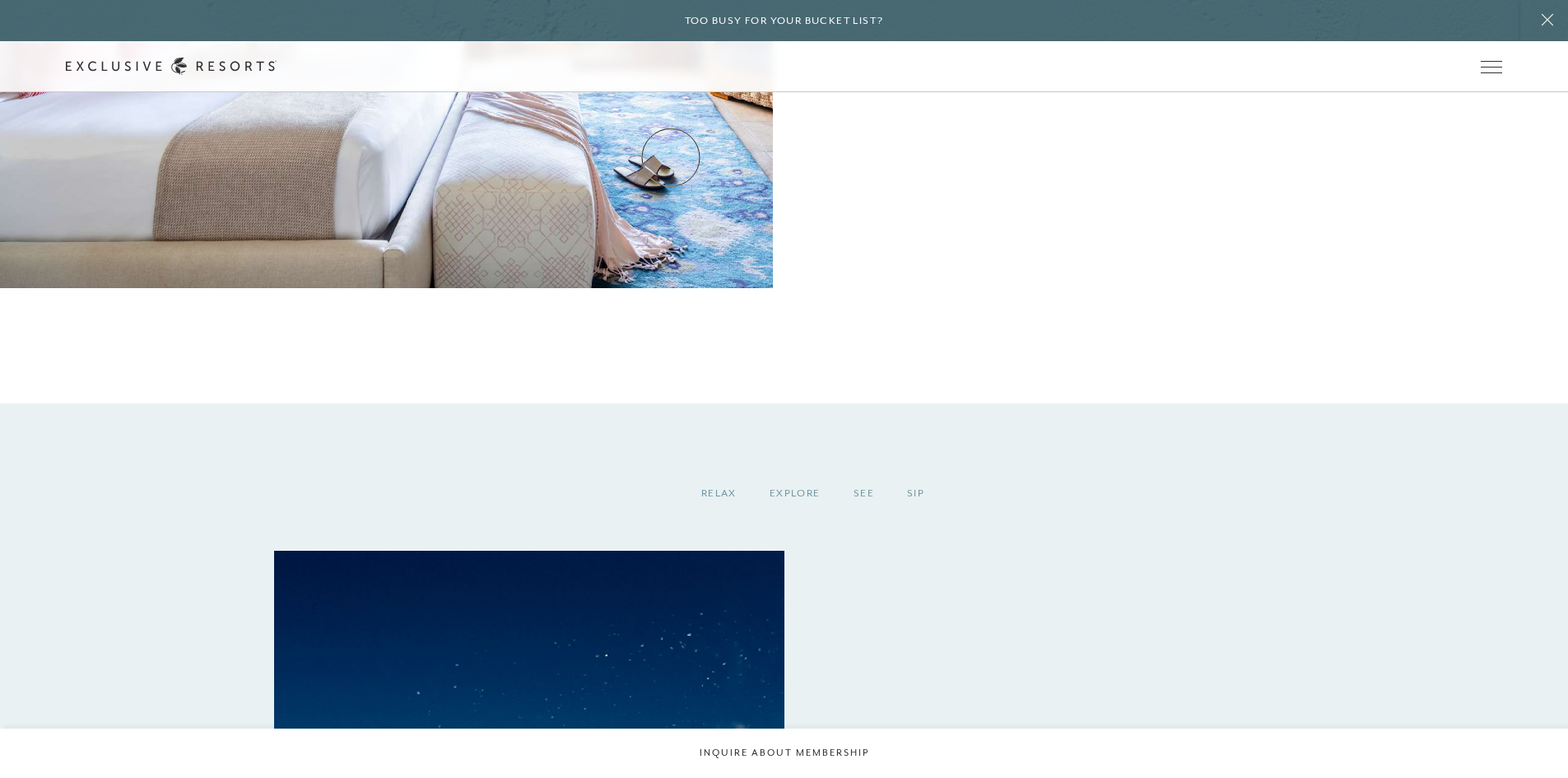
click at [0, 0] on link "Residence Collection" at bounding box center [0, 0] width 0 height 0
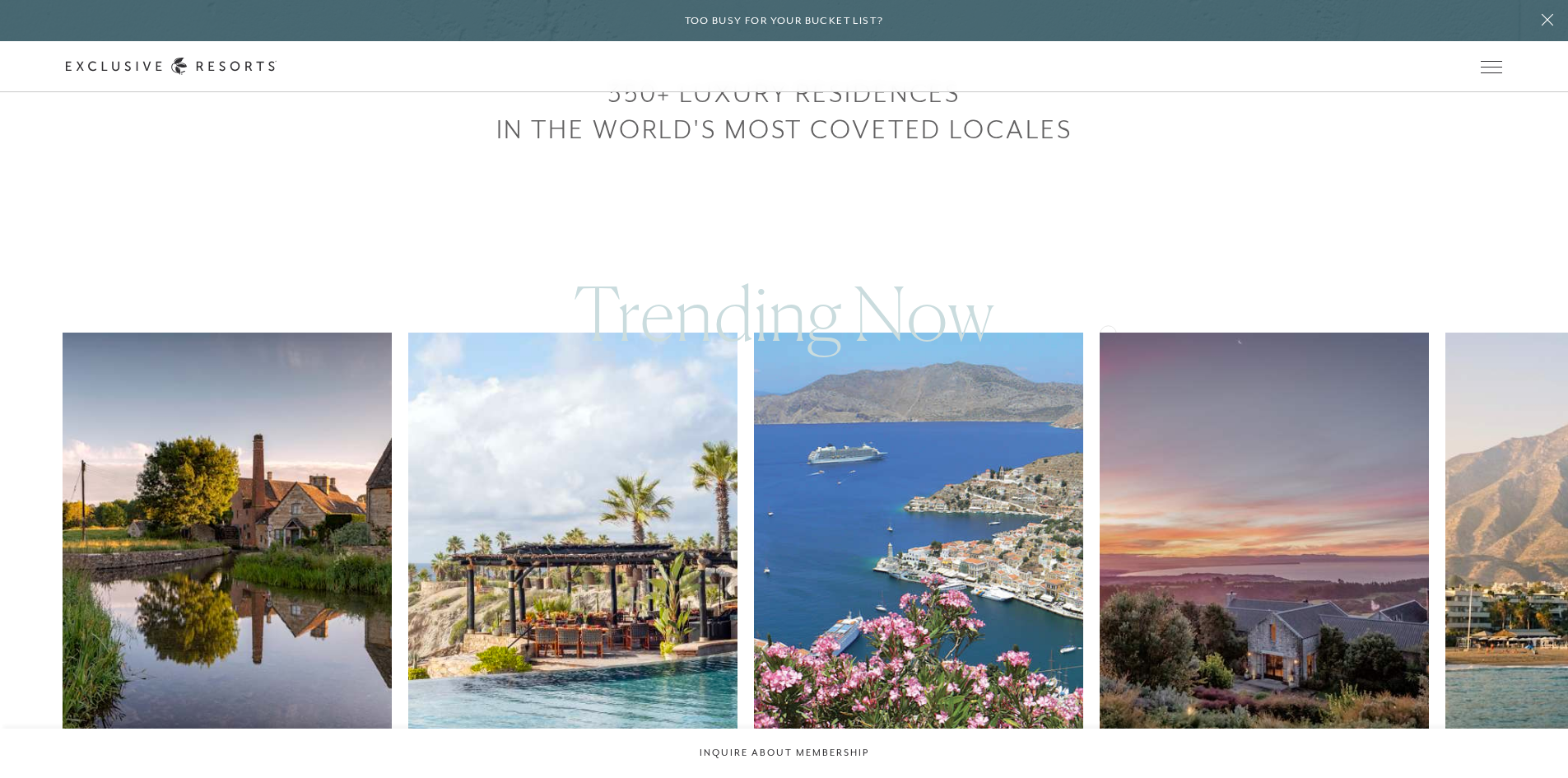
scroll to position [906, 0]
